Goal: Use online tool/utility: Utilize a website feature to perform a specific function

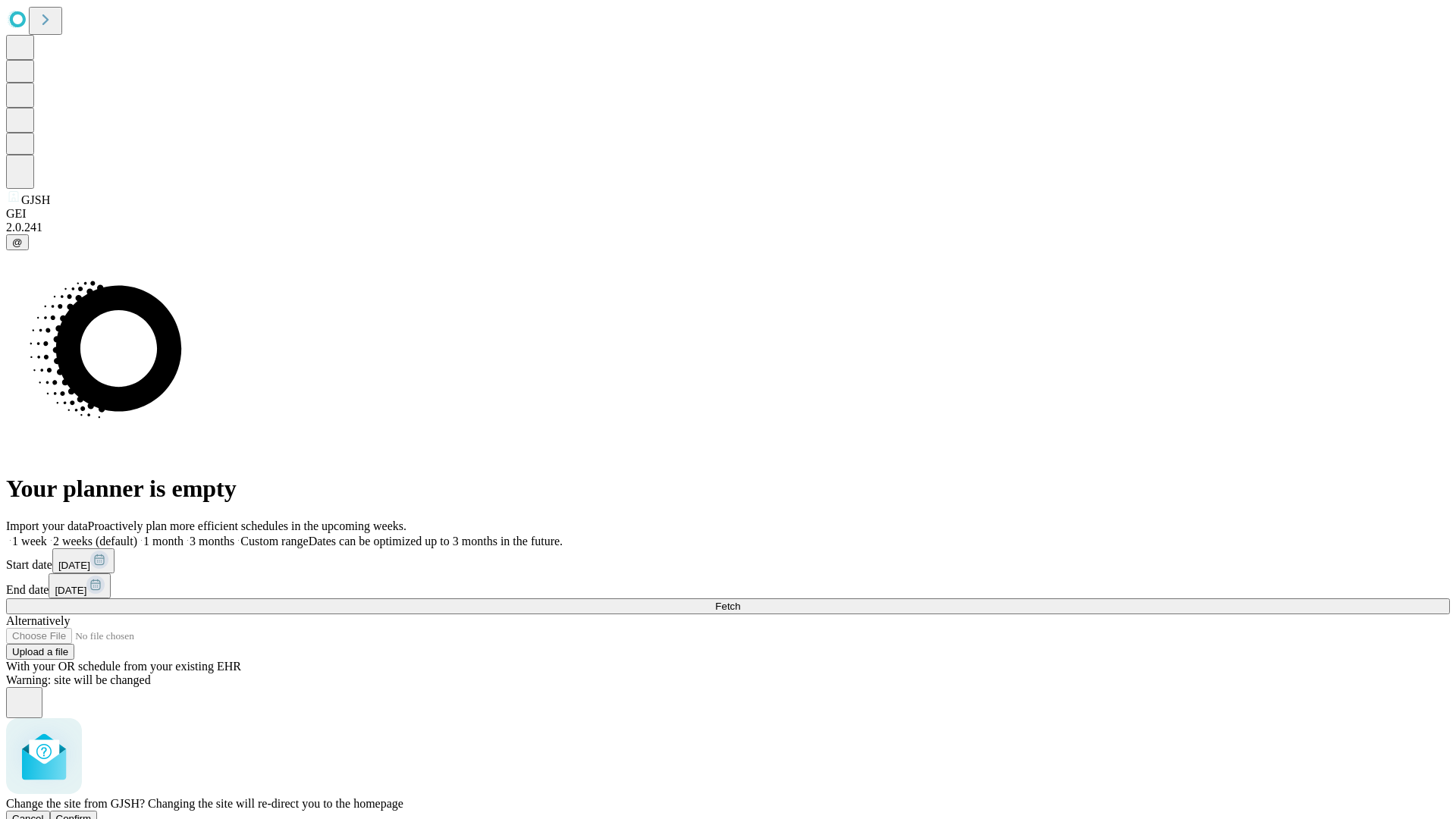
click at [91, 813] on span "Confirm" at bounding box center [74, 818] width 36 height 11
click at [137, 534] on label "2 weeks (default)" at bounding box center [91, 540] width 91 height 13
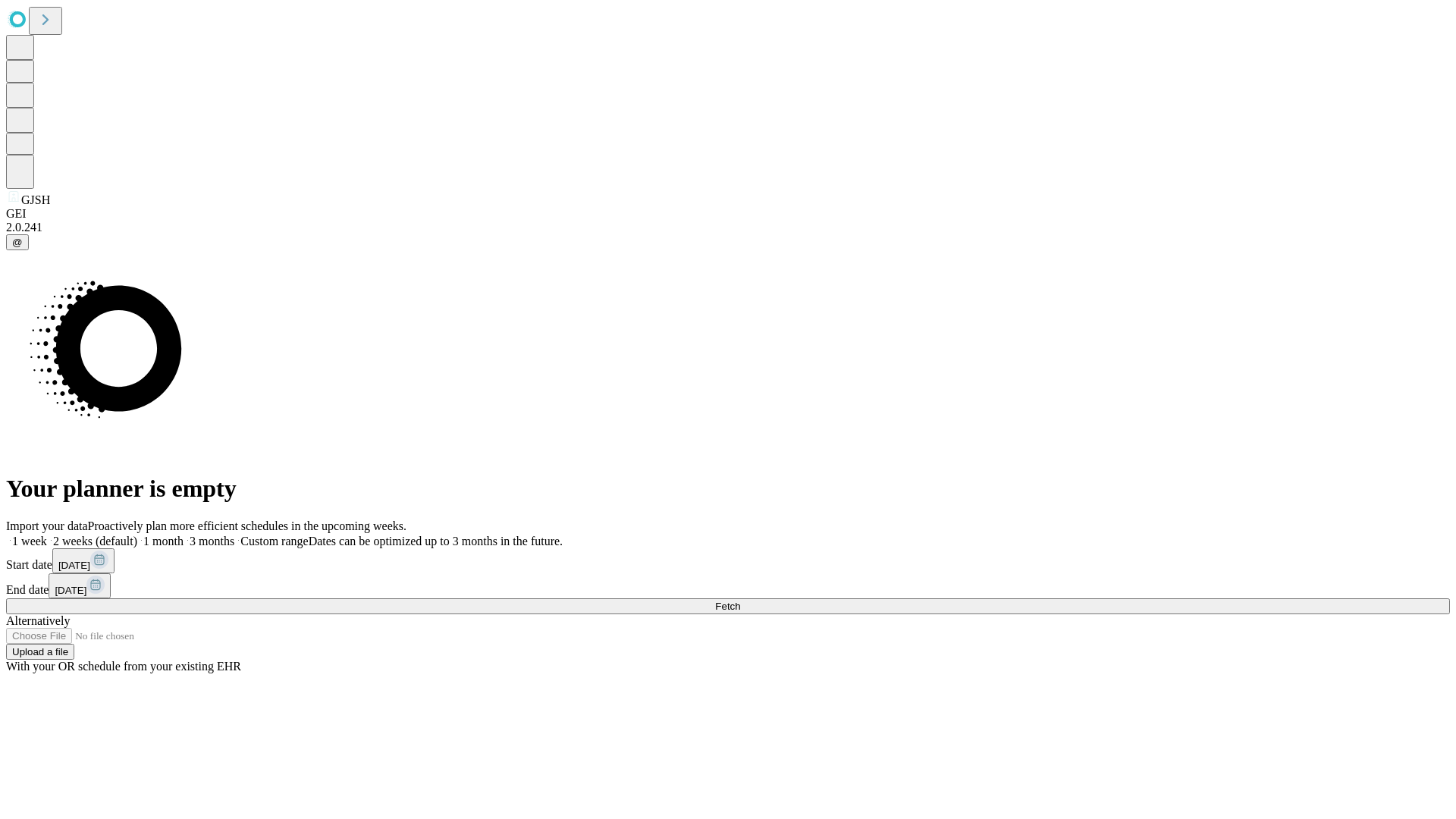
click at [740, 600] on span "Fetch" at bounding box center [728, 605] width 25 height 11
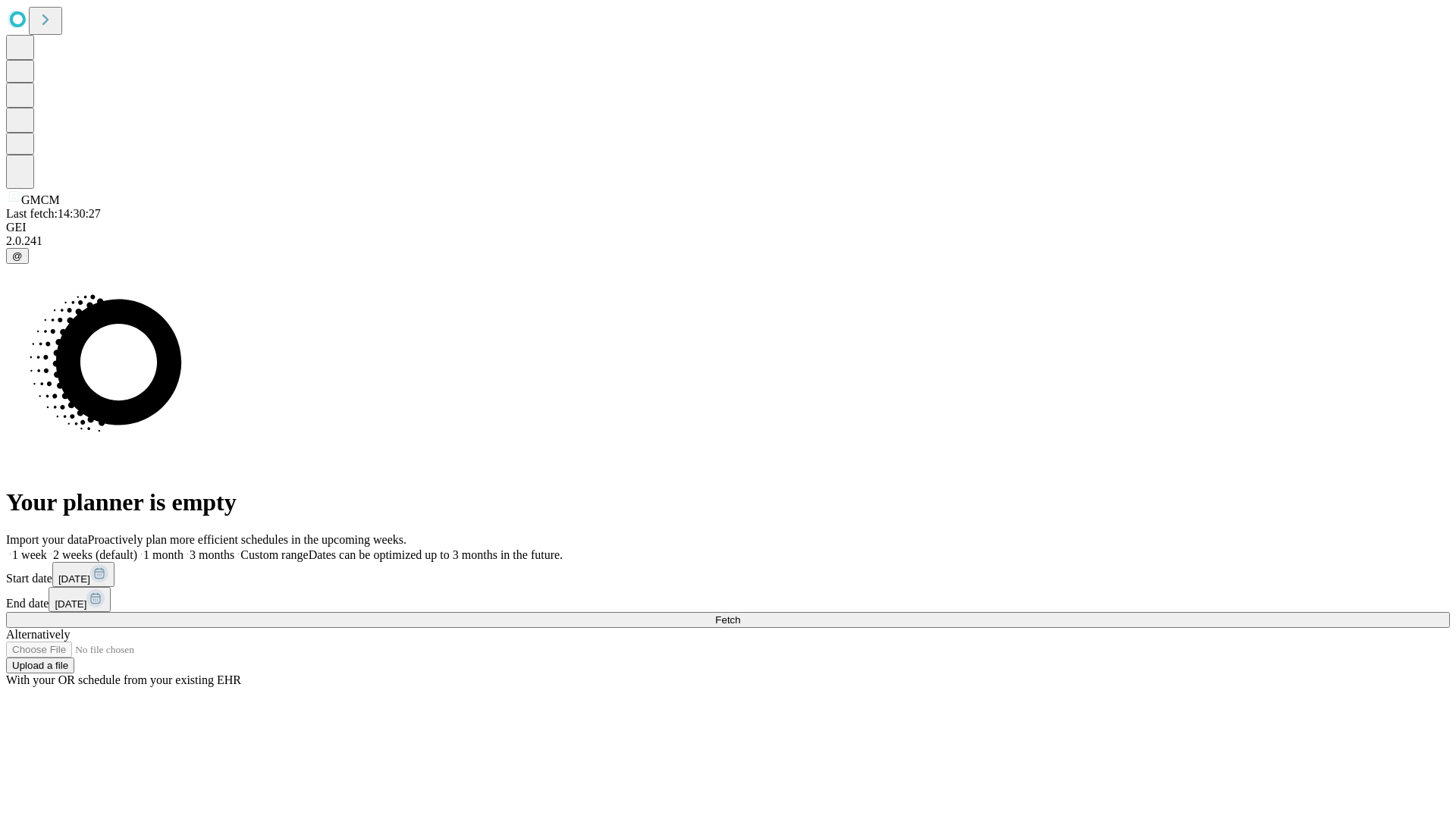
click at [740, 614] on span "Fetch" at bounding box center [728, 620] width 25 height 11
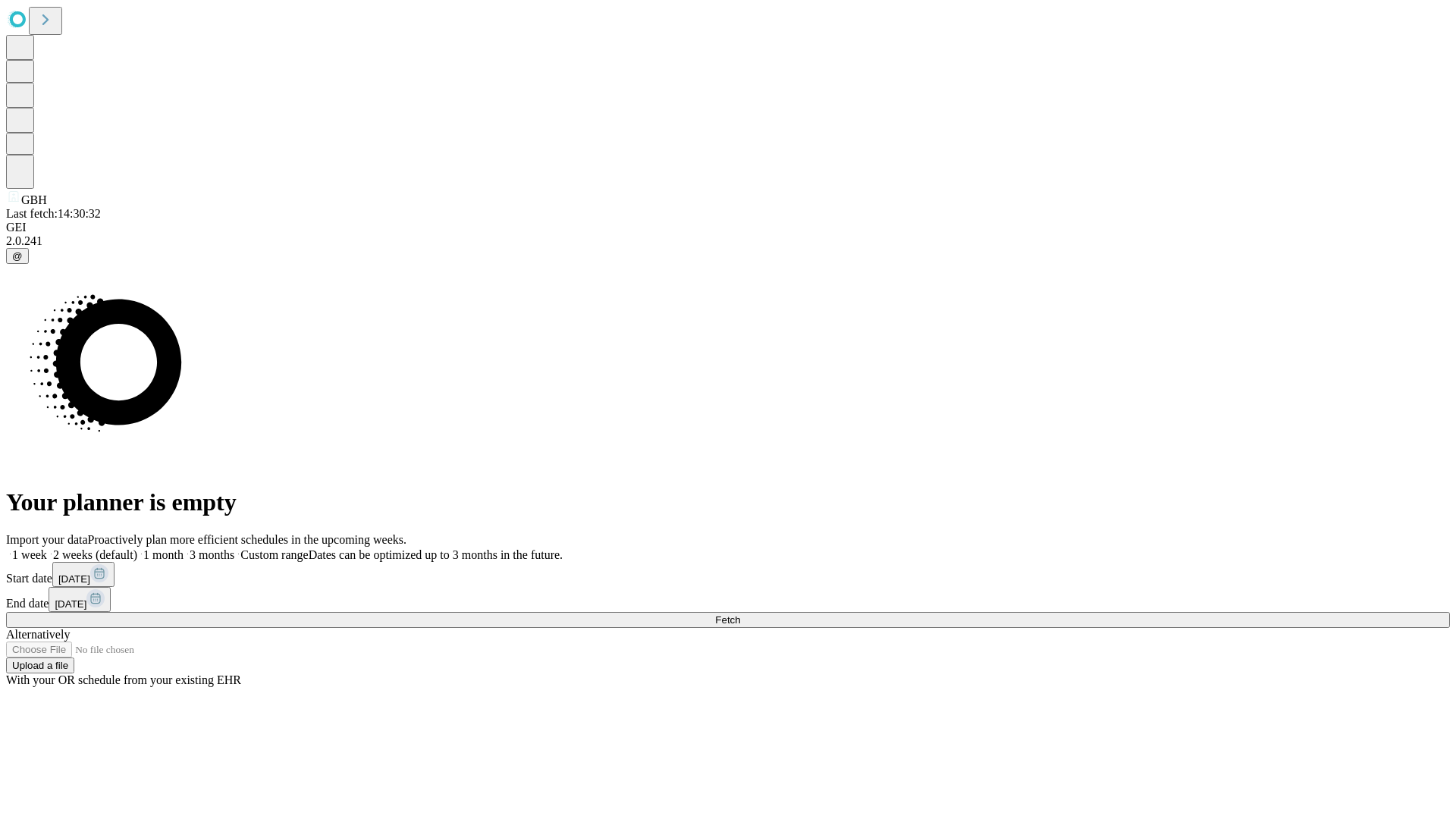
click at [137, 548] on label "2 weeks (default)" at bounding box center [91, 554] width 91 height 13
click at [740, 614] on span "Fetch" at bounding box center [728, 620] width 25 height 11
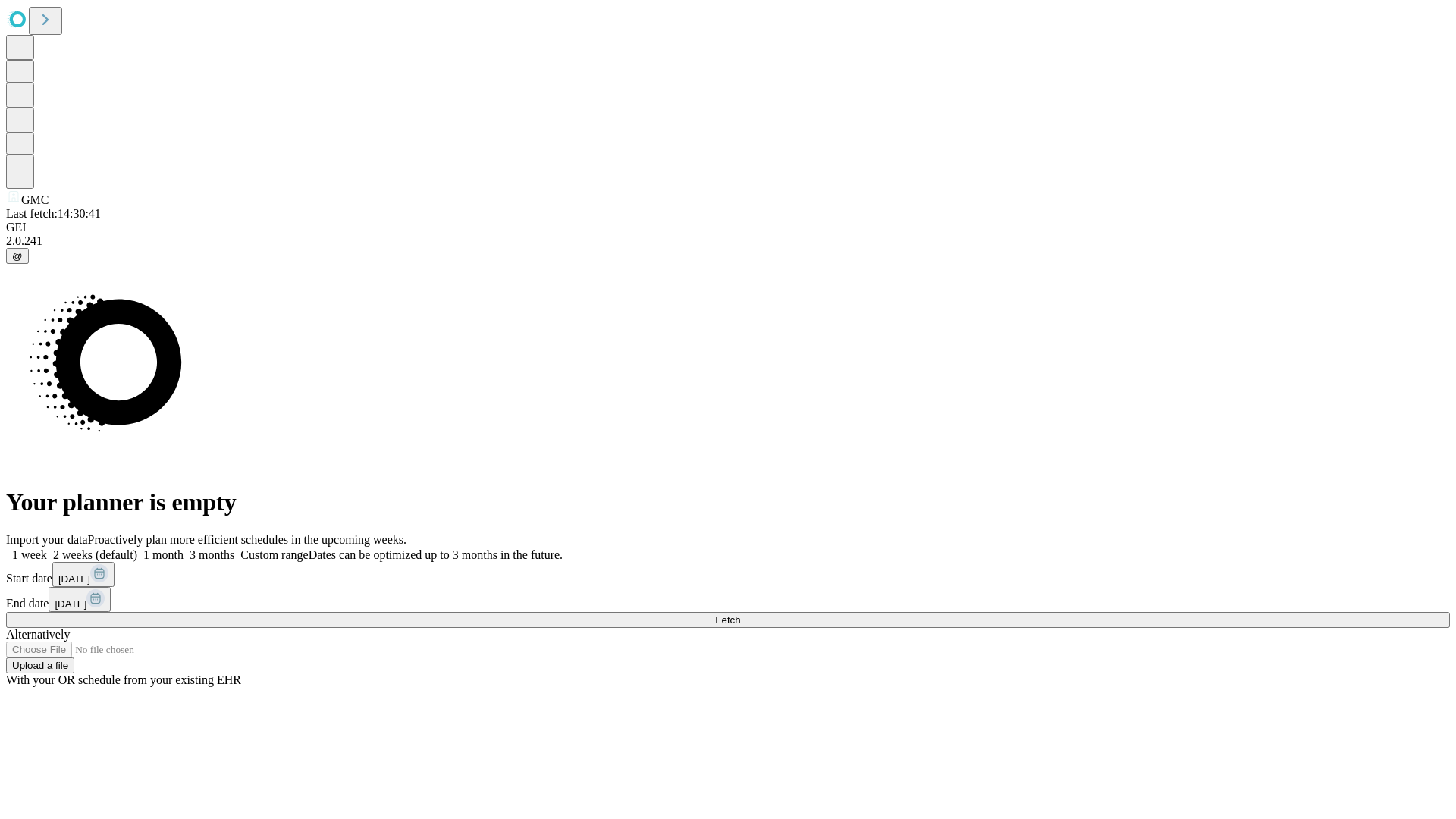
click at [137, 548] on label "2 weeks (default)" at bounding box center [91, 554] width 91 height 13
click at [740, 614] on span "Fetch" at bounding box center [728, 620] width 25 height 11
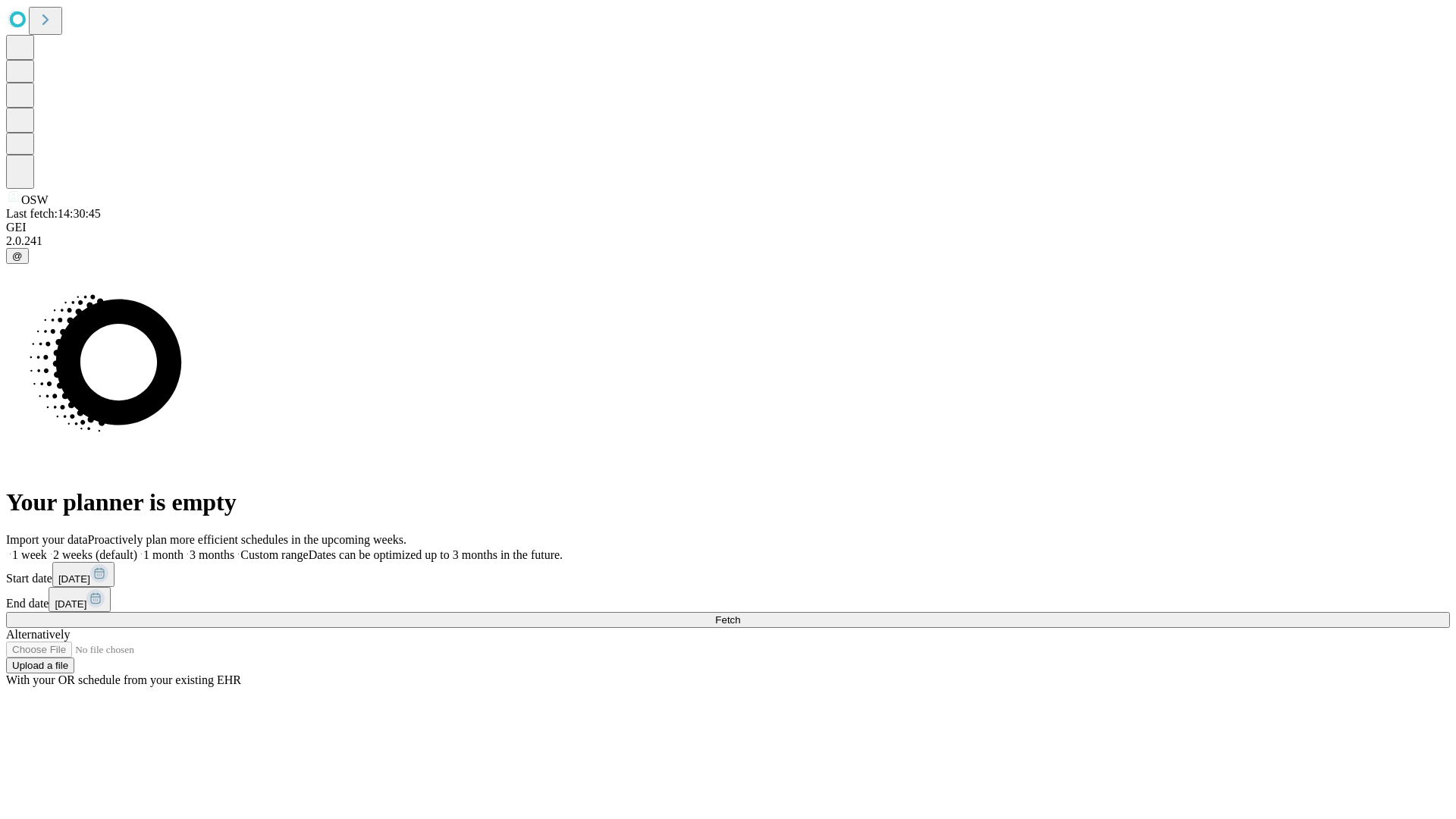
click at [740, 614] on span "Fetch" at bounding box center [728, 620] width 25 height 11
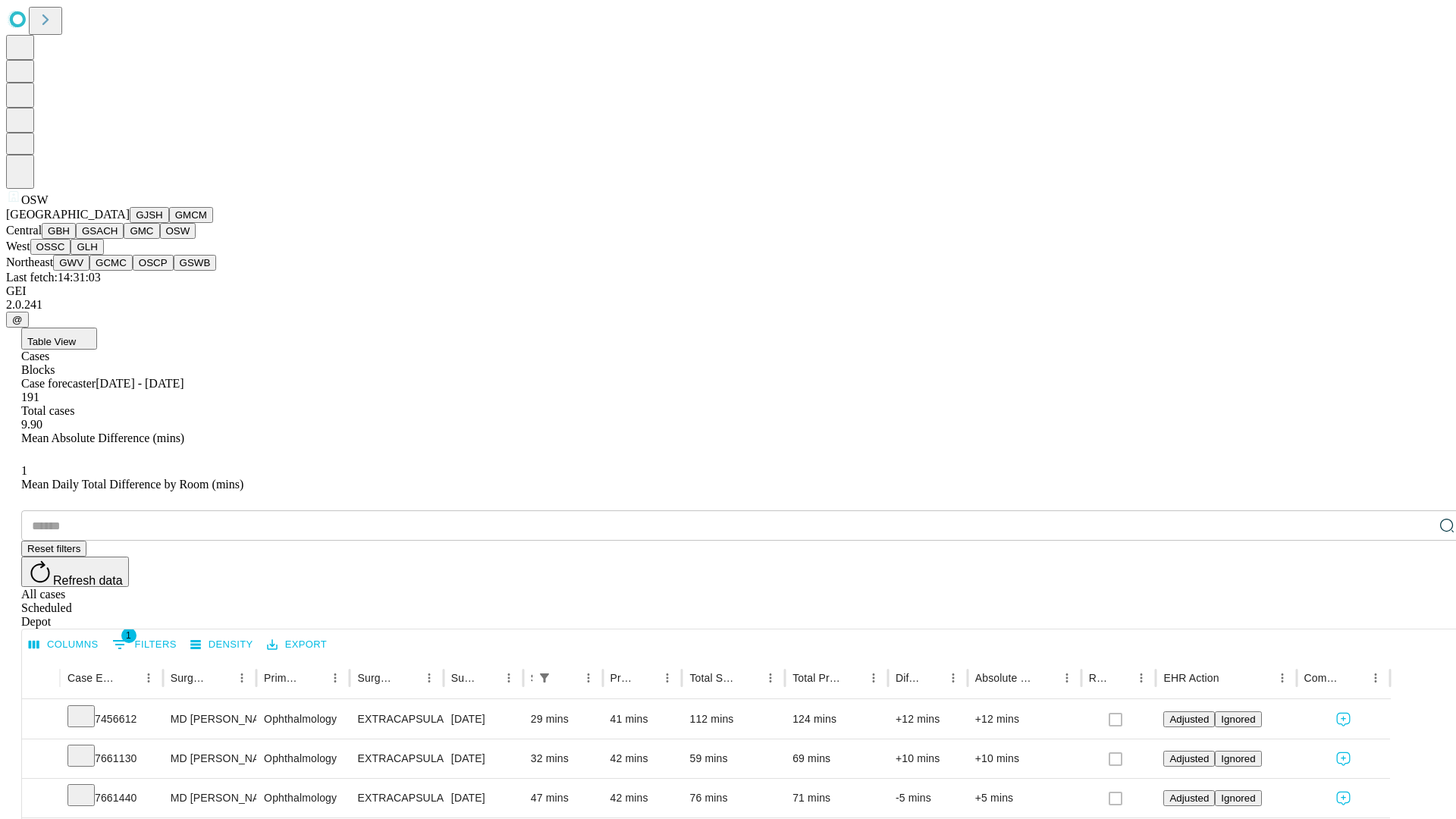
click at [71, 255] on button "OSSC" at bounding box center [51, 247] width 41 height 16
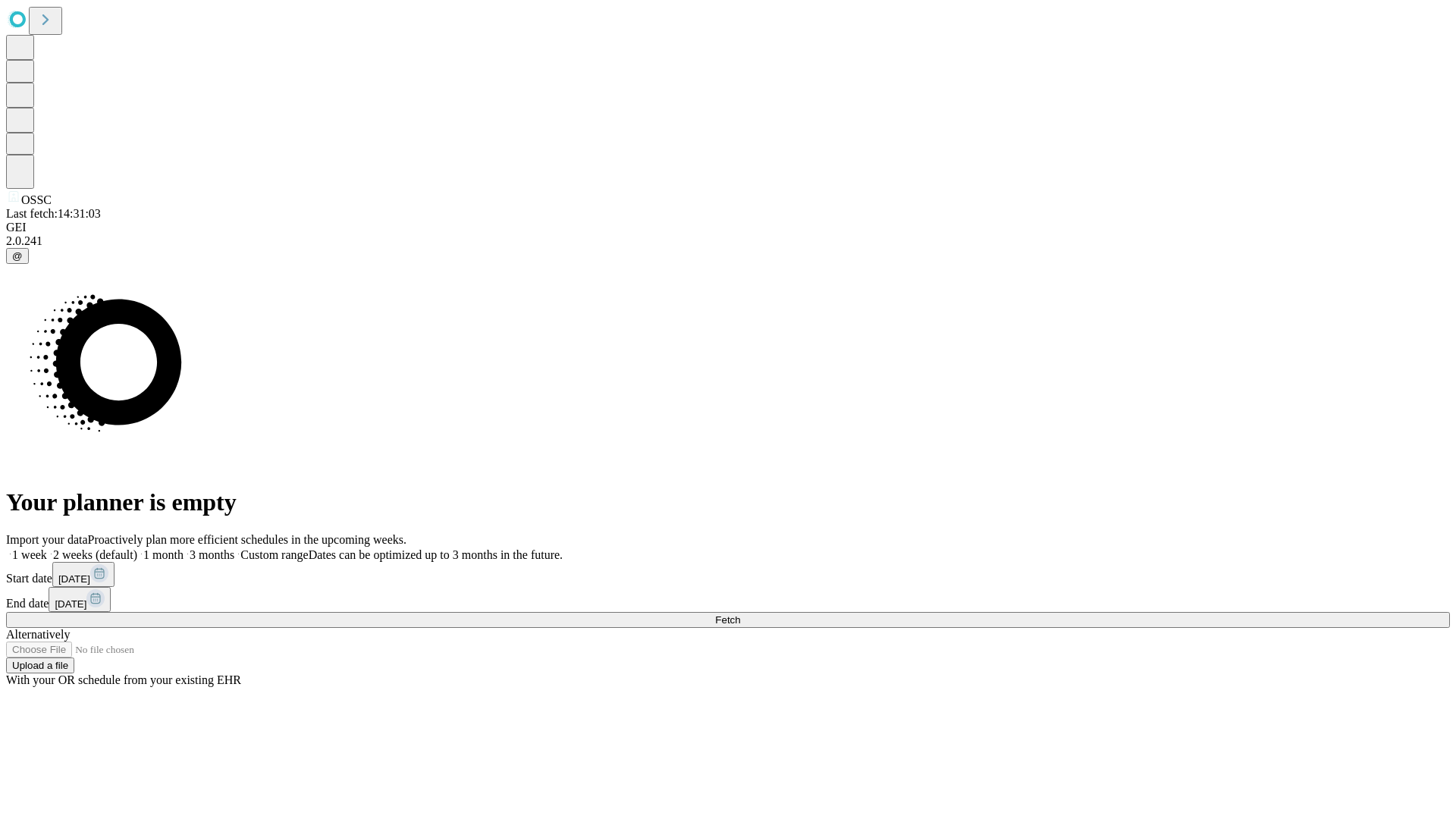
click at [137, 548] on label "2 weeks (default)" at bounding box center [91, 554] width 91 height 13
click at [740, 614] on span "Fetch" at bounding box center [728, 620] width 25 height 11
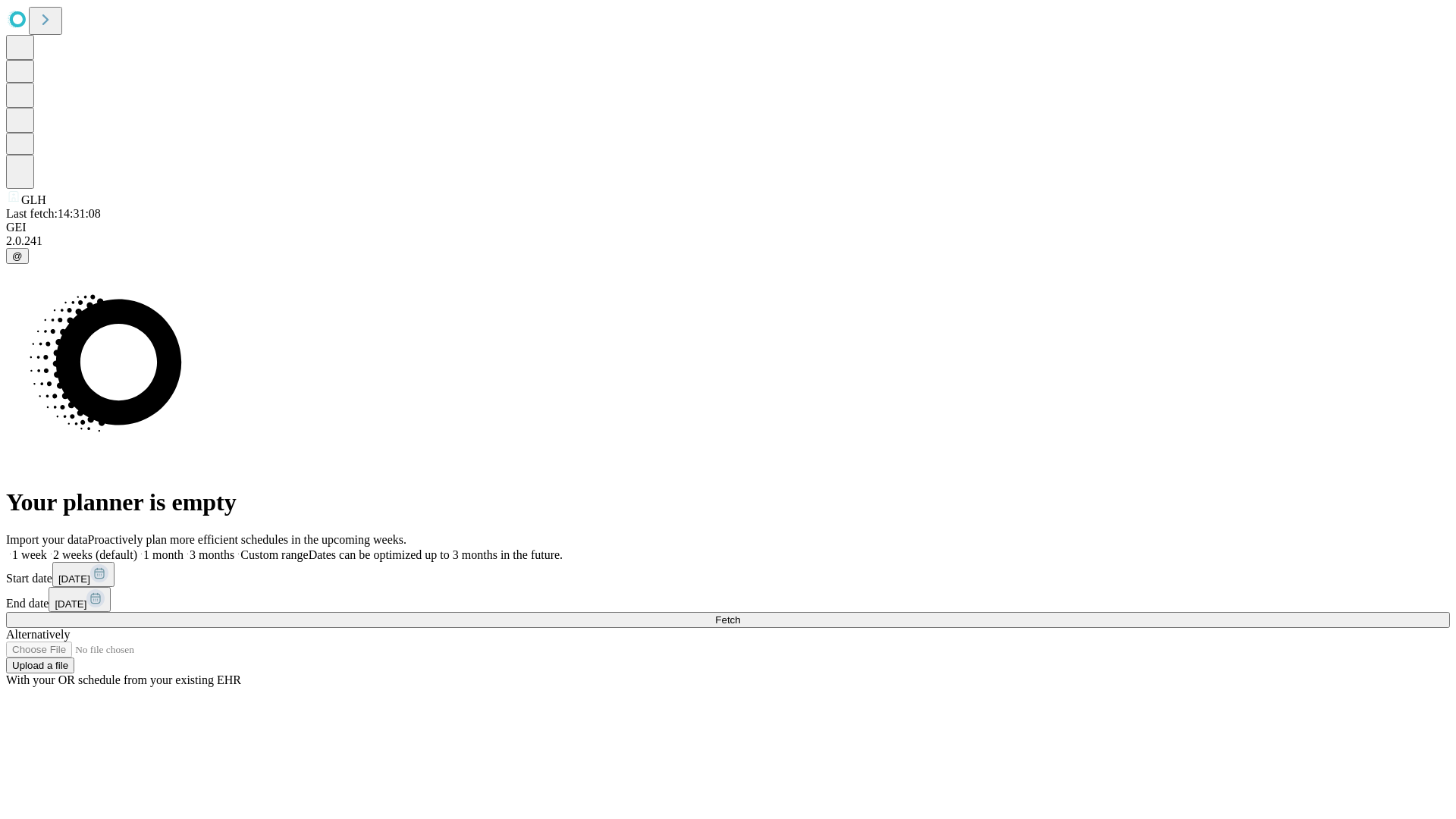
click at [137, 548] on label "2 weeks (default)" at bounding box center [91, 554] width 91 height 13
click at [740, 614] on span "Fetch" at bounding box center [728, 620] width 25 height 11
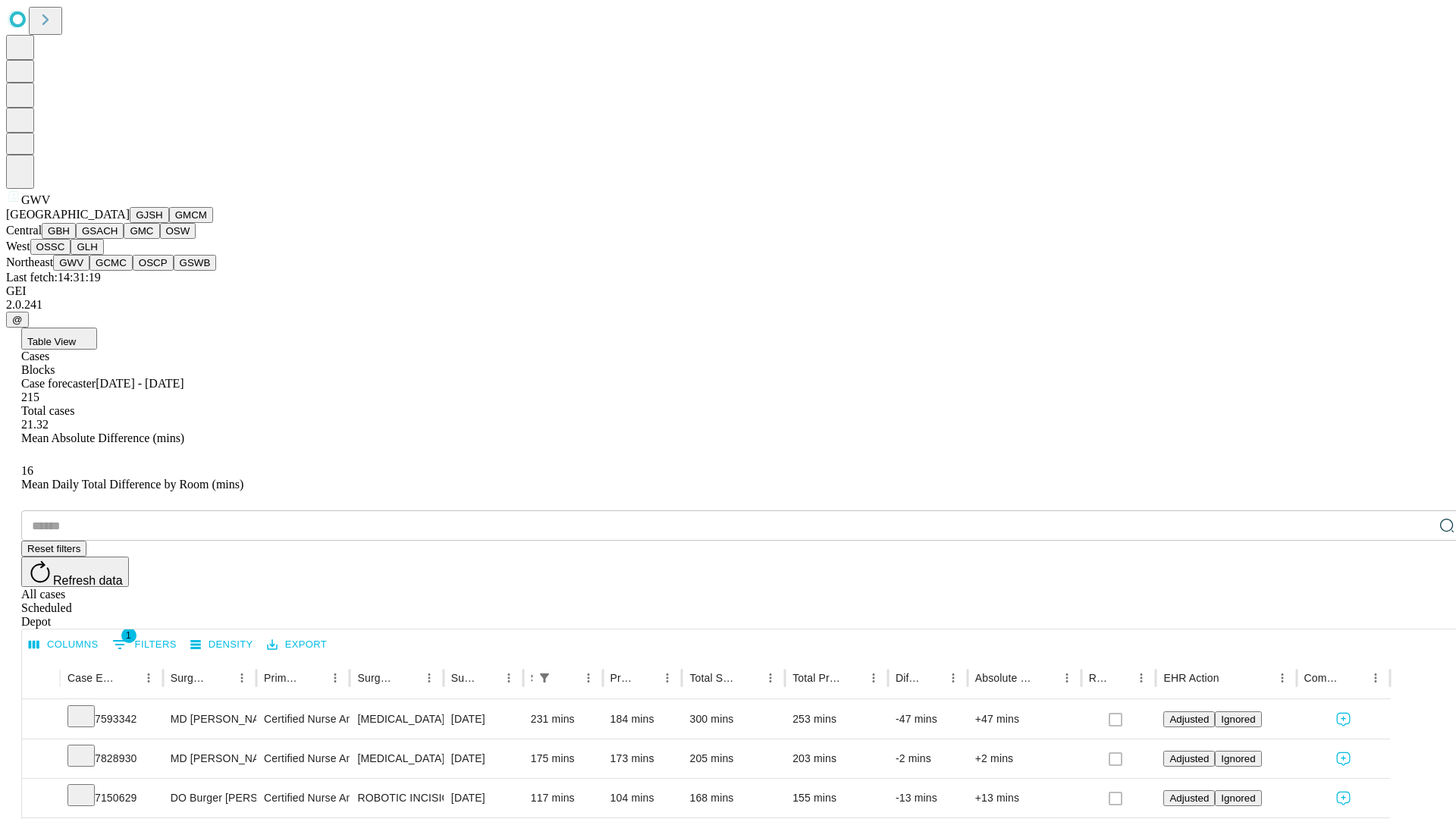
click at [118, 271] on button "GCMC" at bounding box center [111, 263] width 43 height 16
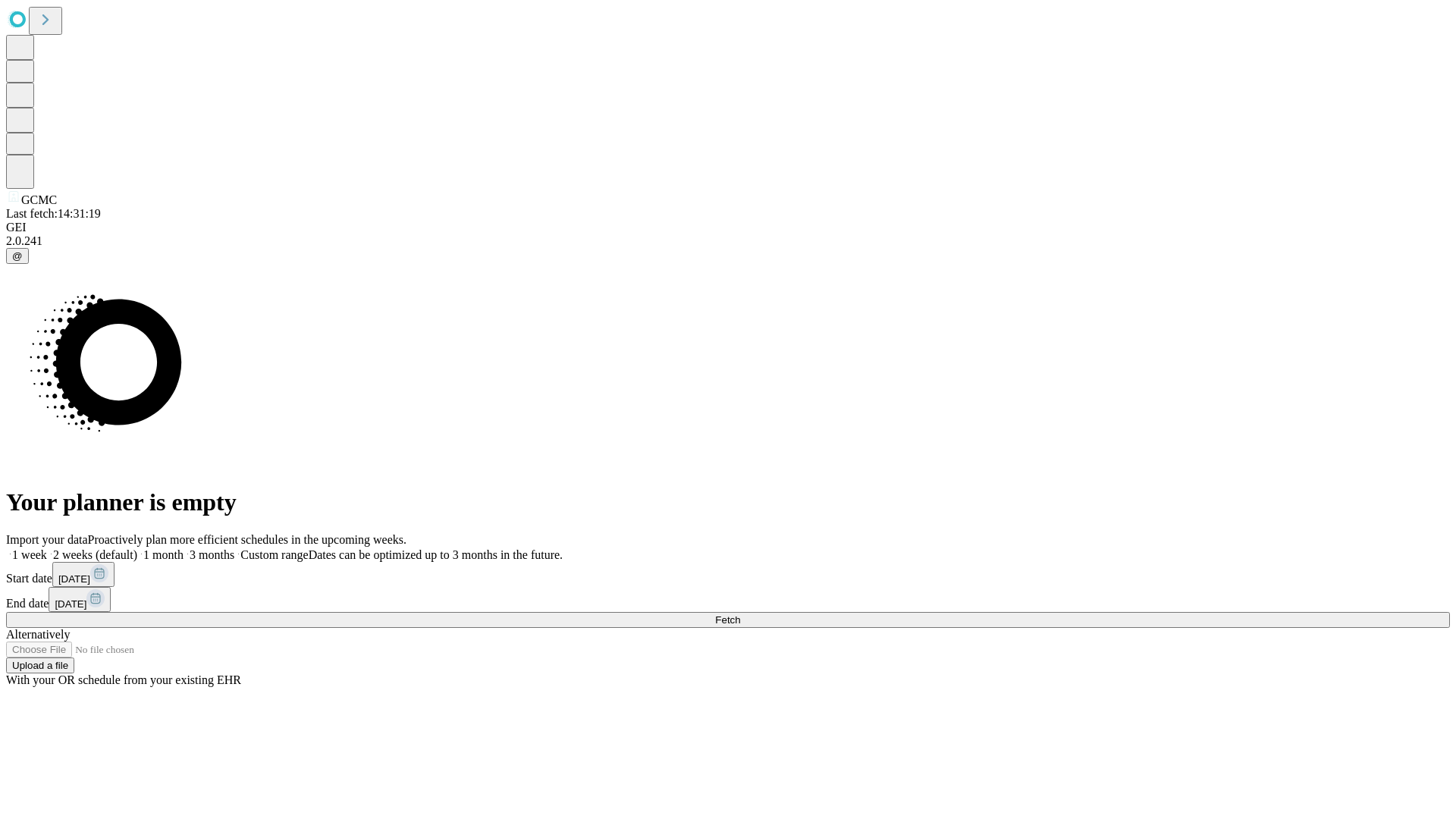
click at [137, 548] on label "2 weeks (default)" at bounding box center [91, 554] width 91 height 13
click at [740, 614] on span "Fetch" at bounding box center [728, 620] width 25 height 11
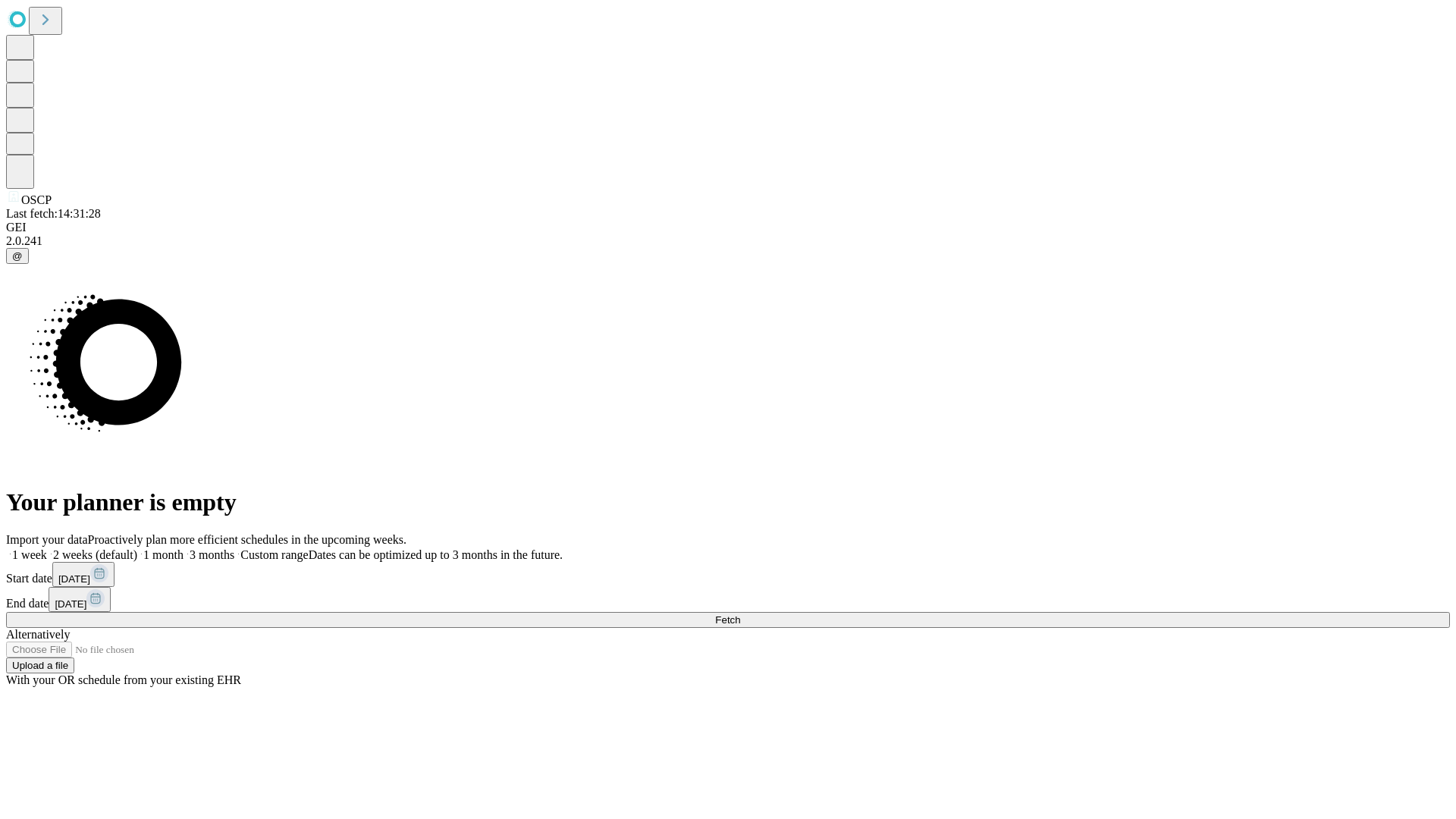
click at [137, 548] on label "2 weeks (default)" at bounding box center [91, 554] width 91 height 13
click at [740, 614] on span "Fetch" at bounding box center [728, 620] width 25 height 11
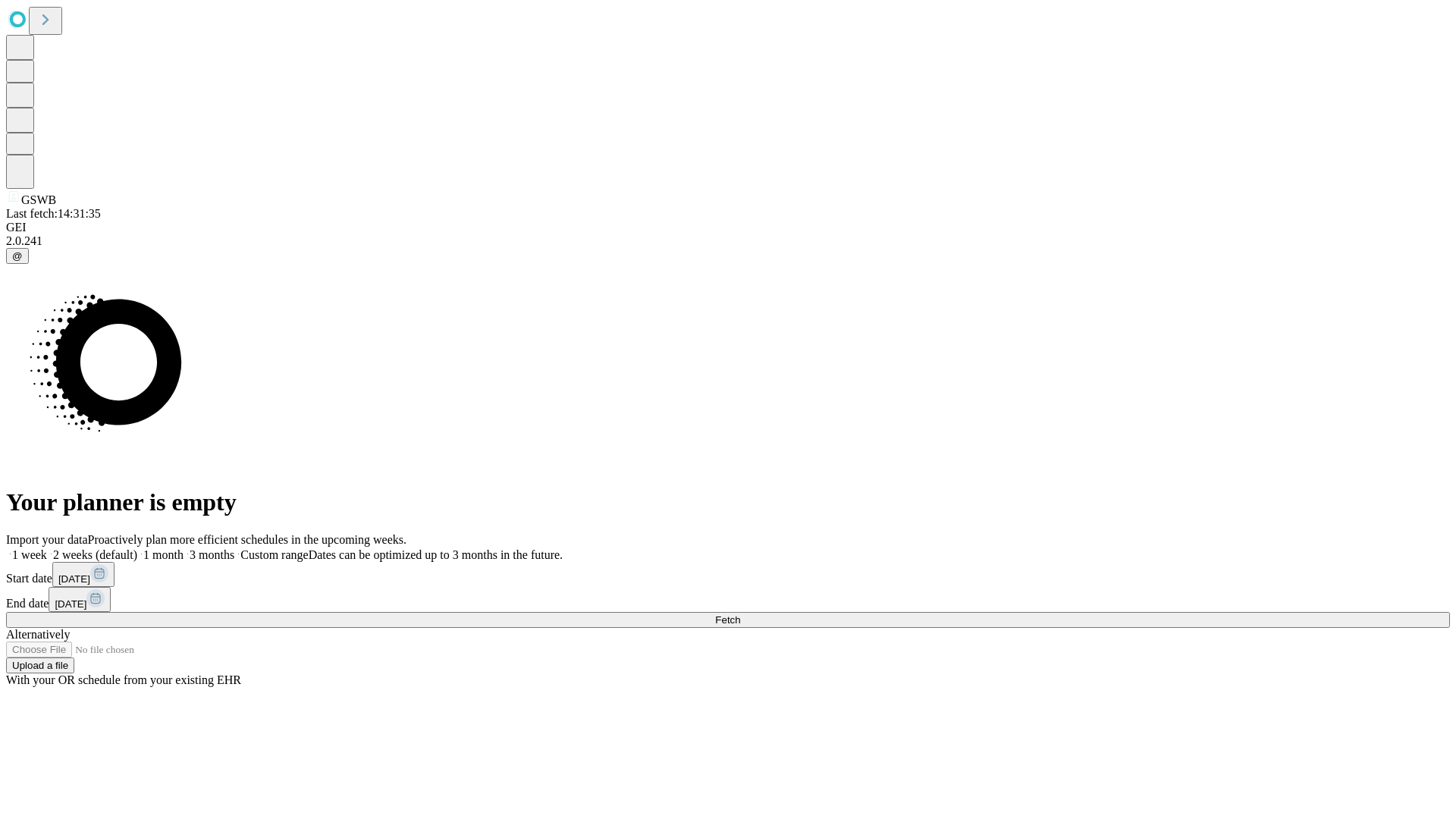
click at [137, 548] on label "2 weeks (default)" at bounding box center [91, 554] width 91 height 13
click at [740, 614] on span "Fetch" at bounding box center [728, 620] width 25 height 11
